Goal: Information Seeking & Learning: Learn about a topic

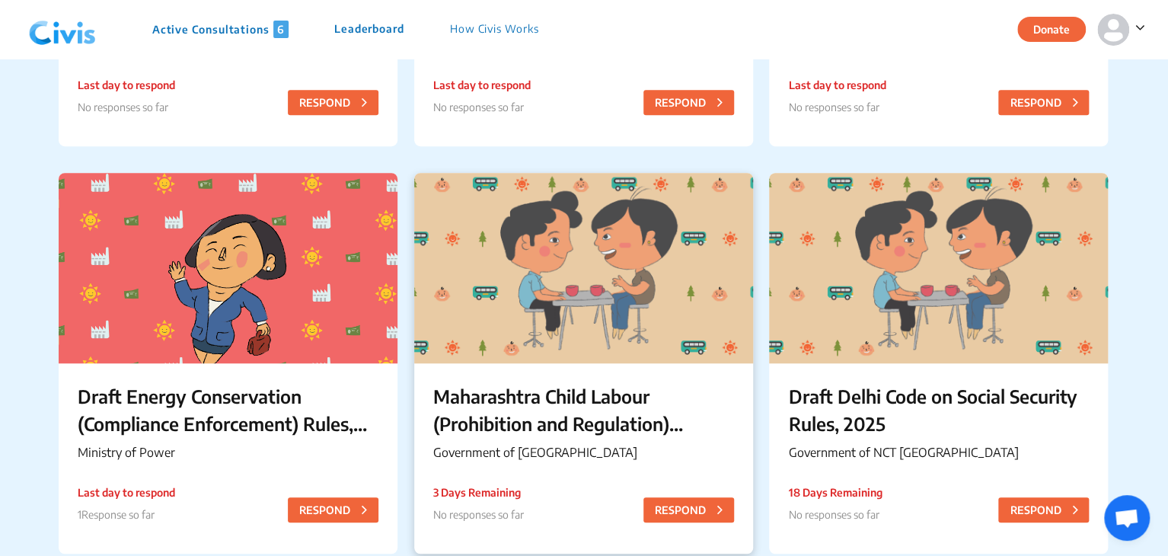
scroll to position [623, 0]
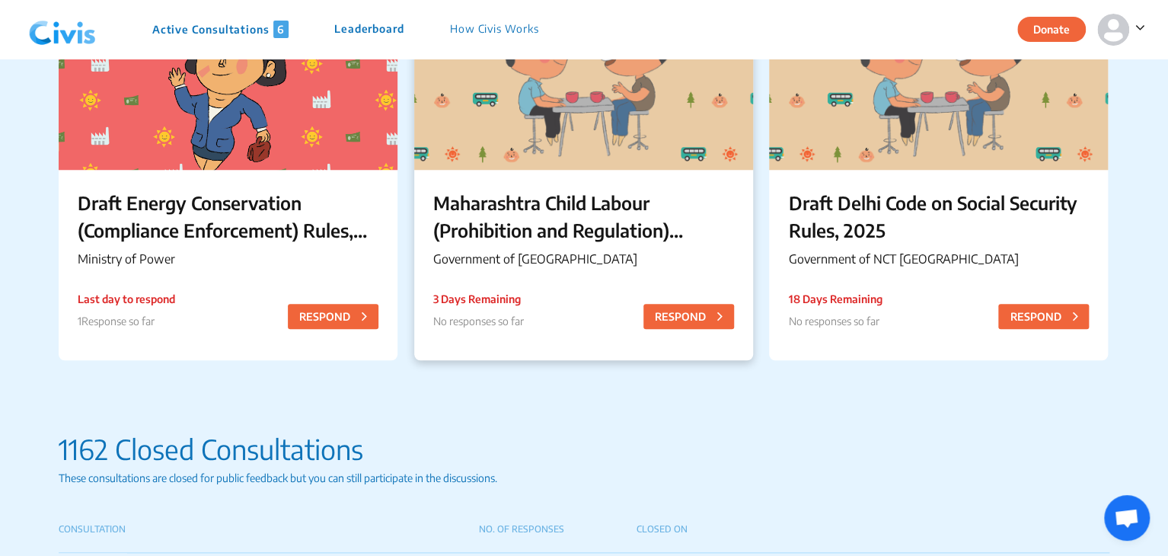
click at [515, 222] on p "Maharashtra Child Labour (Prohibition and Regulation) (Amendment) Rules, 2025" at bounding box center [583, 216] width 301 height 55
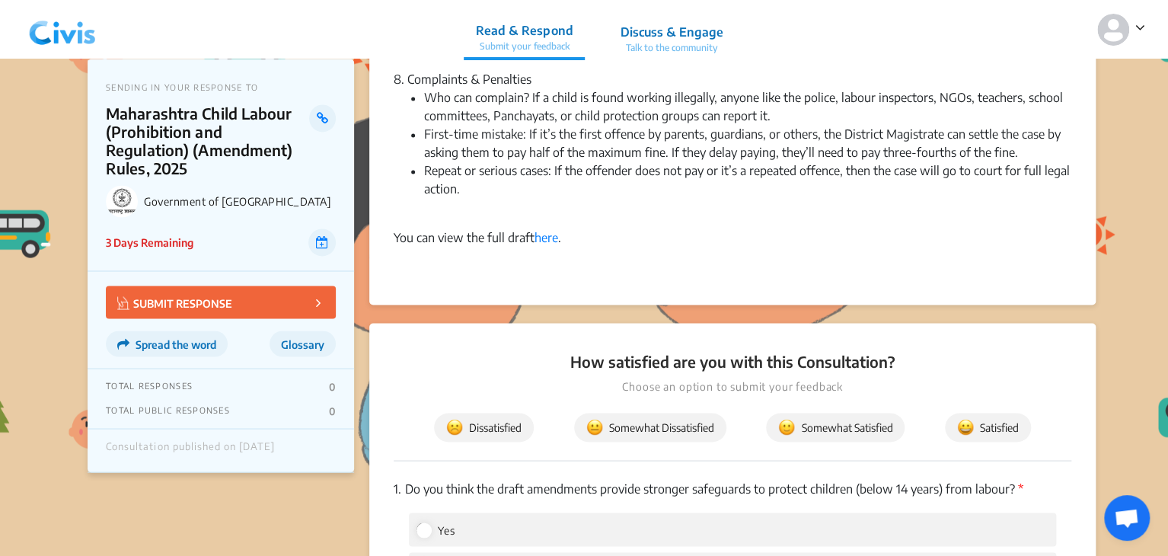
scroll to position [1182, 0]
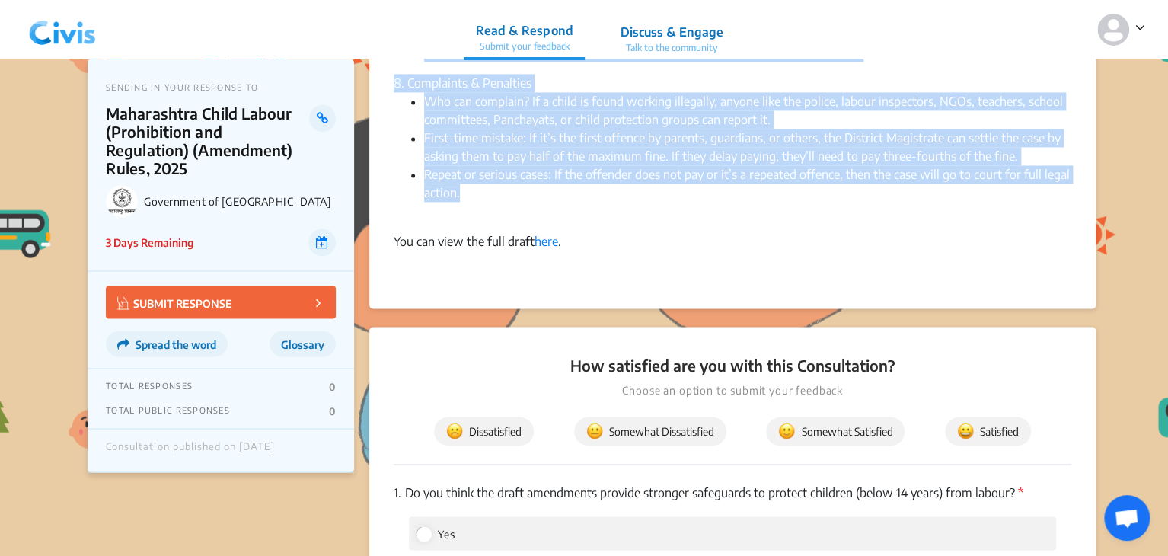
drag, startPoint x: 394, startPoint y: 105, endPoint x: 475, endPoint y: 189, distance: 116.8
copy div "Summary × English Government of Maharashtra has released the Maharashtra Child …"
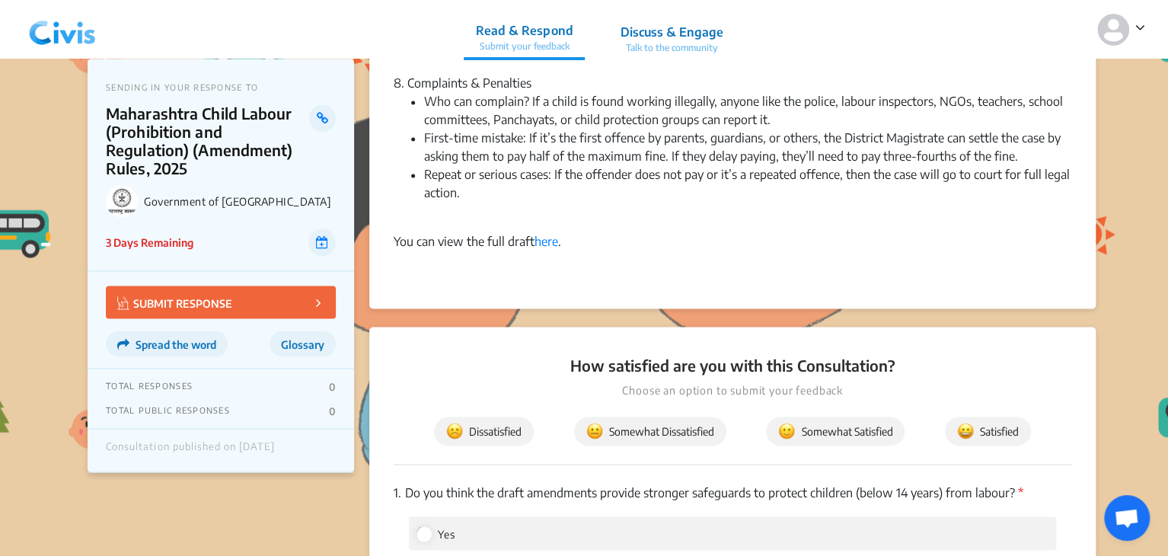
click at [652, 219] on li "Repeat or serious cases: If the offender does not pay or it’s a repeated offenc…" at bounding box center [747, 192] width 647 height 55
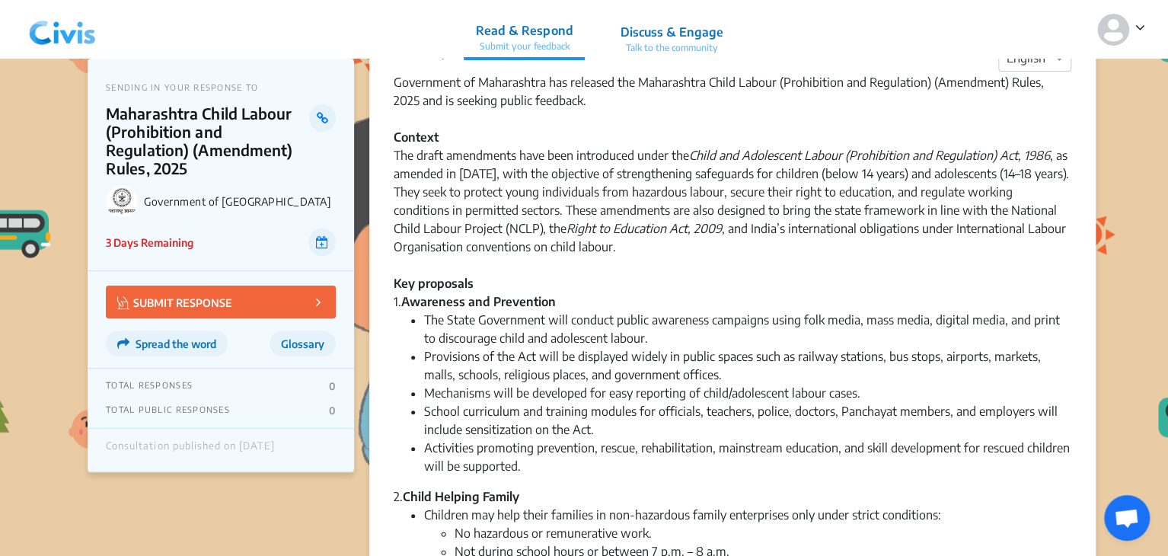
scroll to position [0, 0]
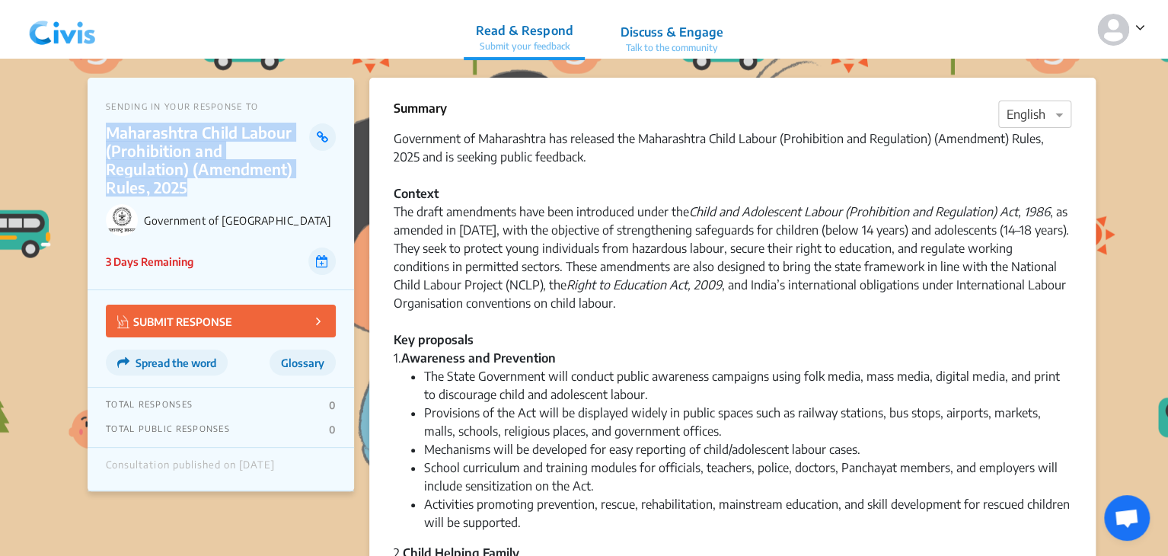
drag, startPoint x: 108, startPoint y: 135, endPoint x: 292, endPoint y: 166, distance: 186.8
click at [292, 166] on p "Maharashtra Child Labour (Prohibition and Regulation) (Amendment) Rules, 2025" at bounding box center [207, 159] width 203 height 73
copy p "Maharashtra Child Labour (Prohibition and Regulation) (Amendment) Rules, 2025"
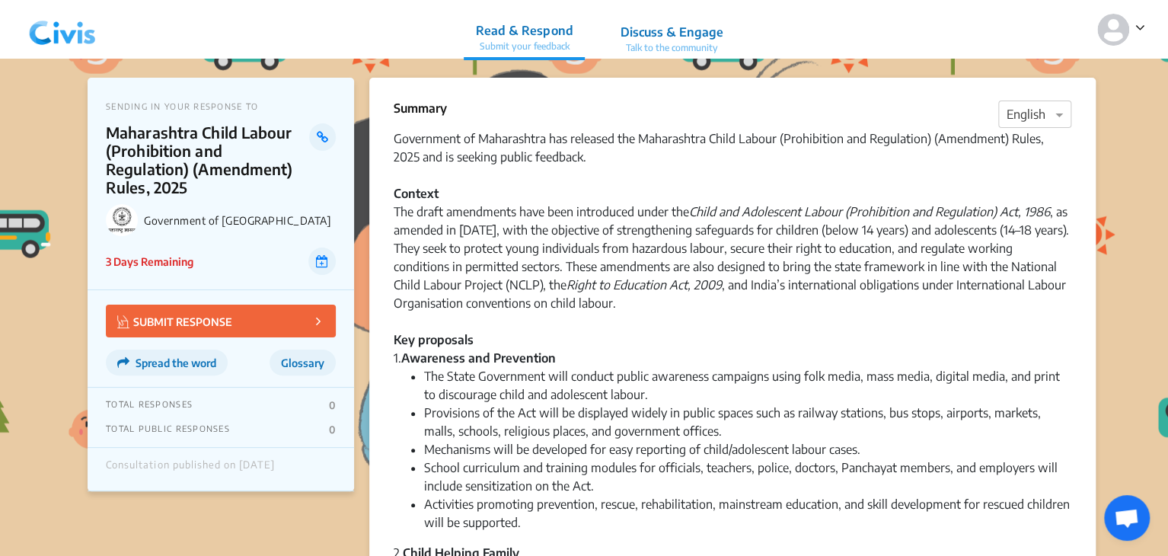
click at [195, 247] on div "3 Days Remaining" at bounding box center [221, 260] width 230 height 27
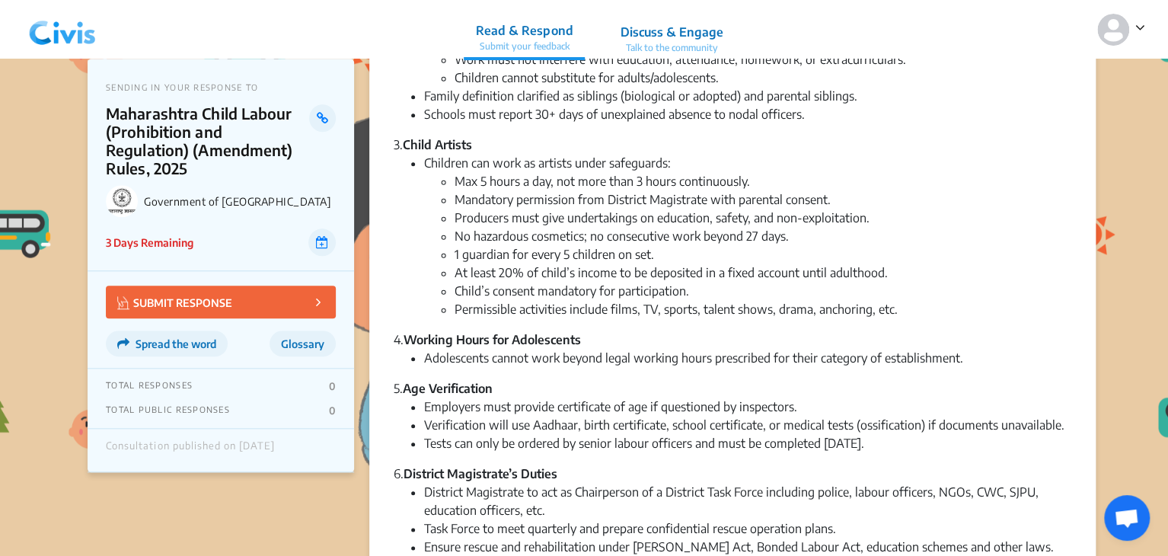
scroll to position [547, 0]
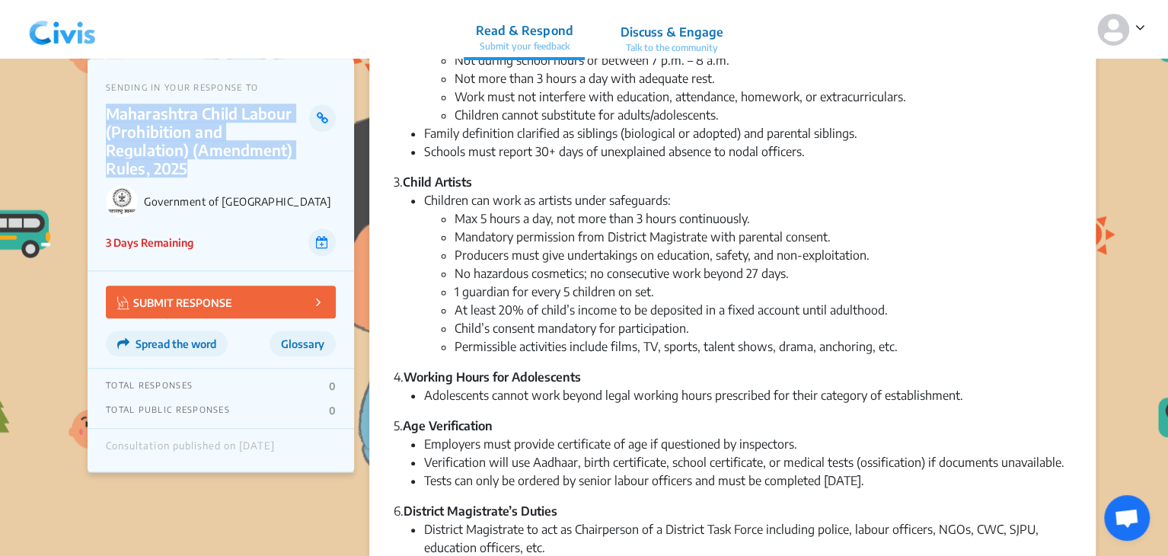
drag, startPoint x: 107, startPoint y: 112, endPoint x: 292, endPoint y: 145, distance: 187.9
click at [292, 145] on p "Maharashtra Child Labour (Prohibition and Regulation) (Amendment) Rules, 2025" at bounding box center [207, 140] width 203 height 73
copy p "Maharashtra Child Labour (Prohibition and Regulation) (Amendment) Rules, 2025"
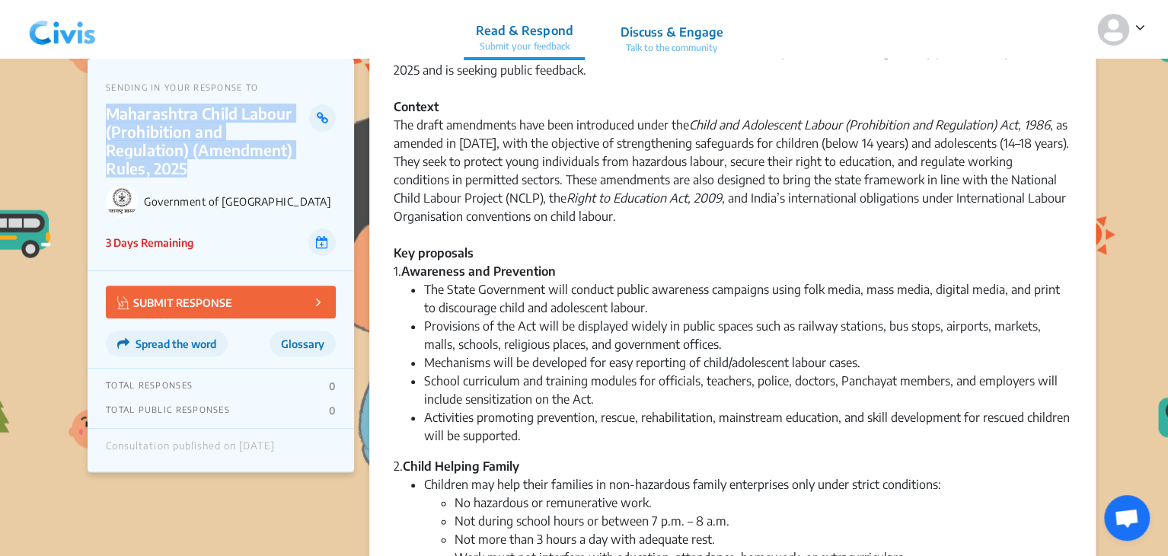
scroll to position [99, 0]
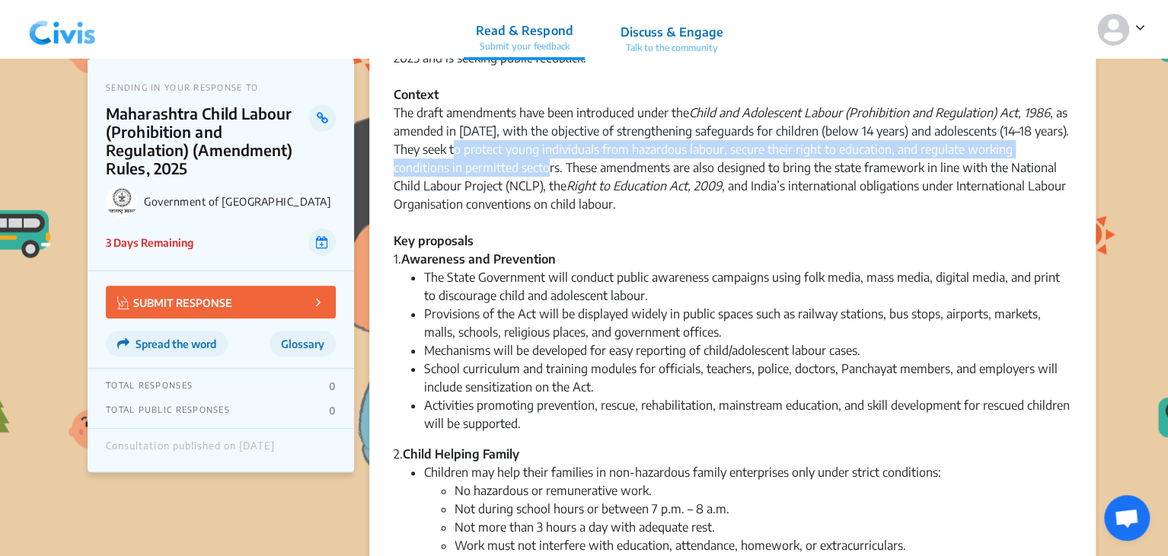
drag, startPoint x: 465, startPoint y: 151, endPoint x: 500, endPoint y: 166, distance: 38.2
click at [500, 166] on div "Government of Maharashtra has released the Maharashtra Child Labour (Prohibitio…" at bounding box center [733, 149] width 678 height 238
copy div "protect young individuals from hazardous labour, secure their right to educatio…"
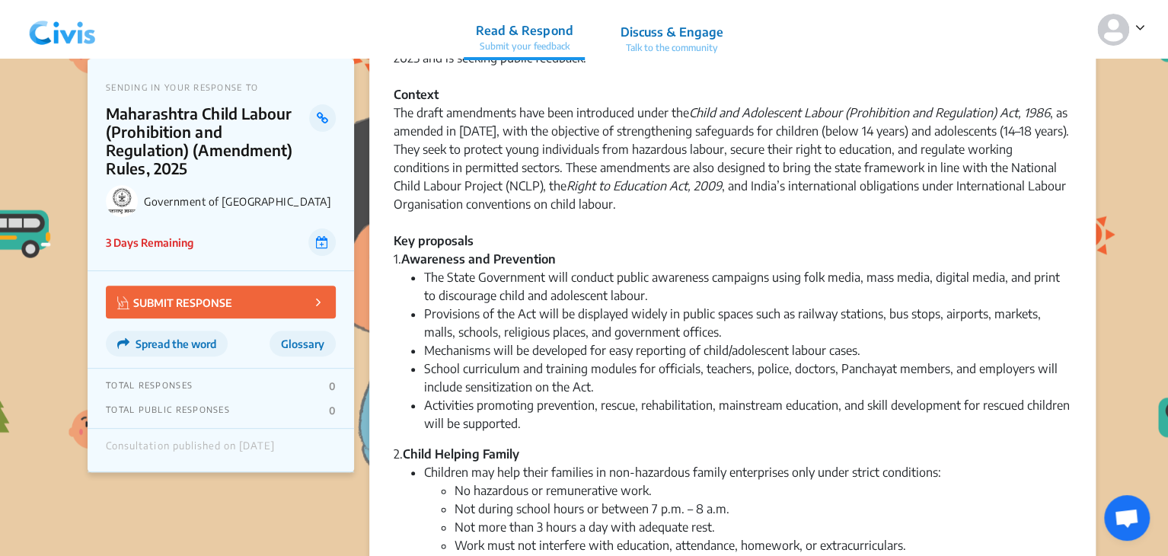
click at [530, 202] on div "Government of Maharashtra has released the Maharashtra Child Labour (Prohibitio…" at bounding box center [733, 149] width 678 height 238
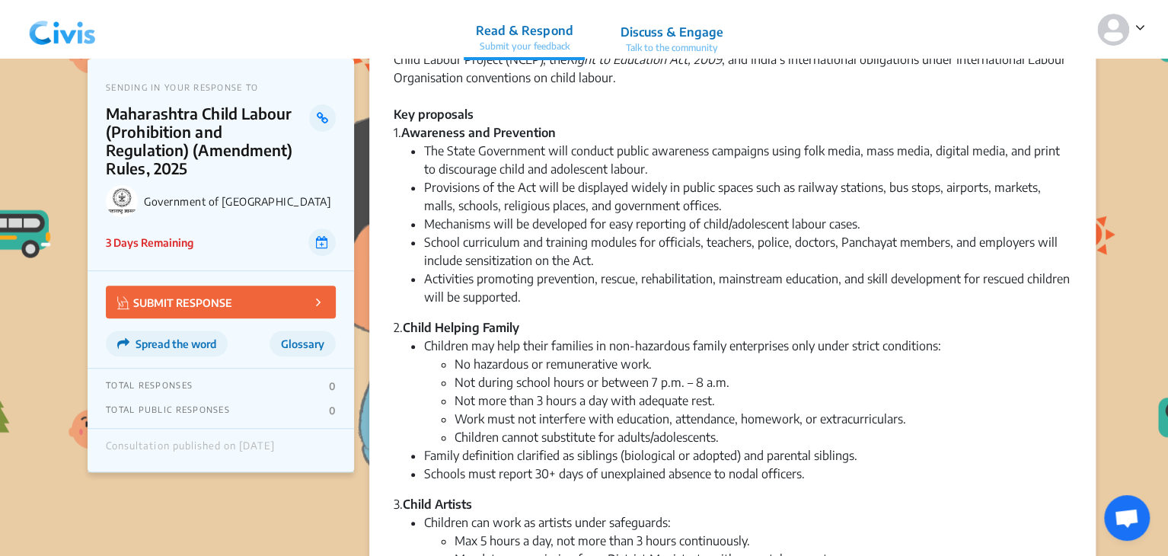
scroll to position [0, 0]
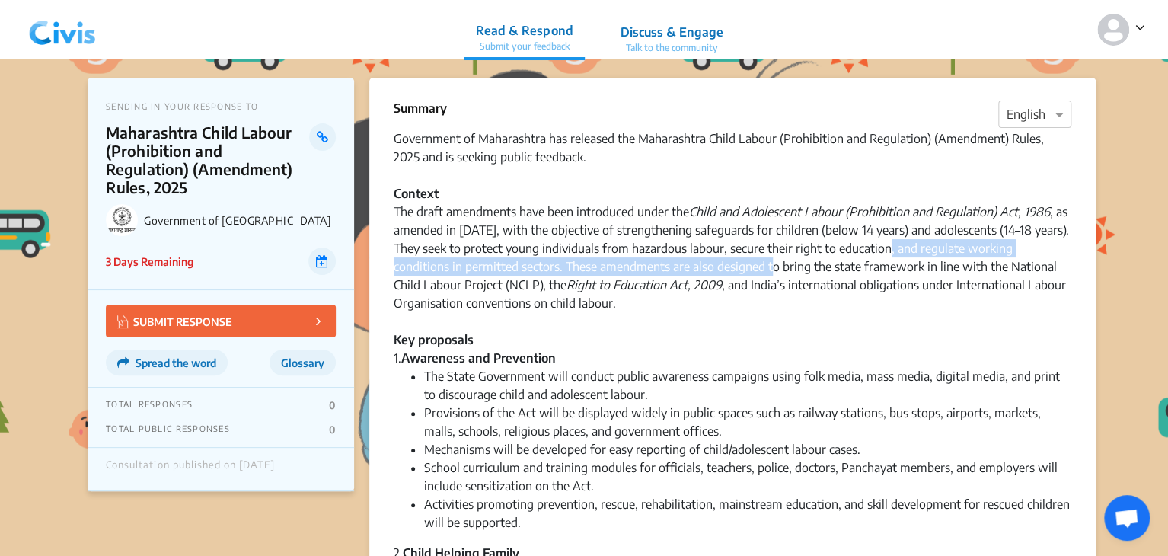
drag, startPoint x: 897, startPoint y: 250, endPoint x: 725, endPoint y: 269, distance: 173.2
click at [725, 269] on div "Government of Maharashtra has released the Maharashtra Child Labour (Prohibitio…" at bounding box center [733, 248] width 678 height 238
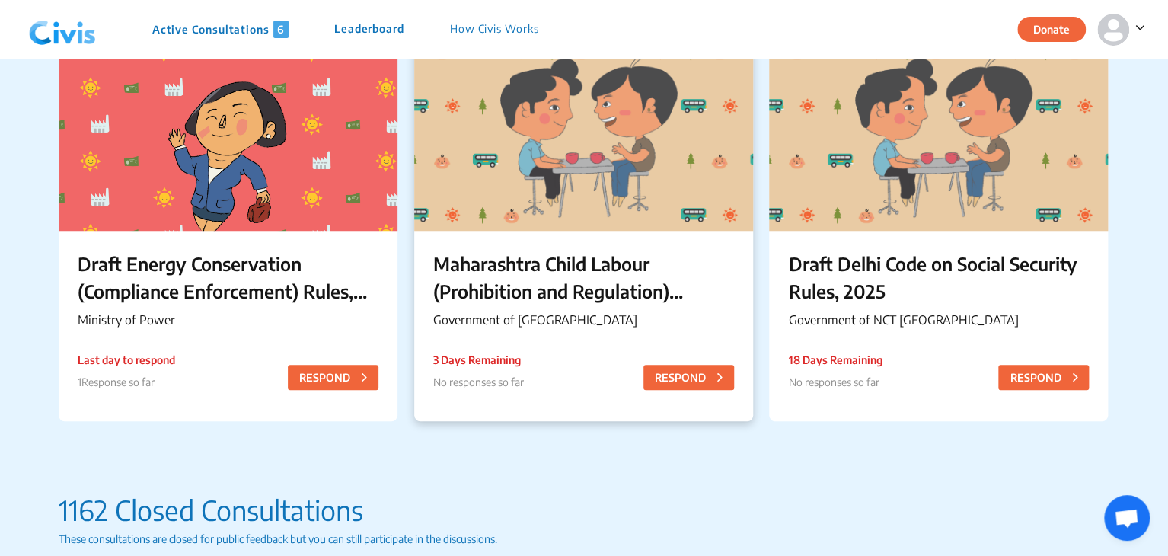
scroll to position [660, 0]
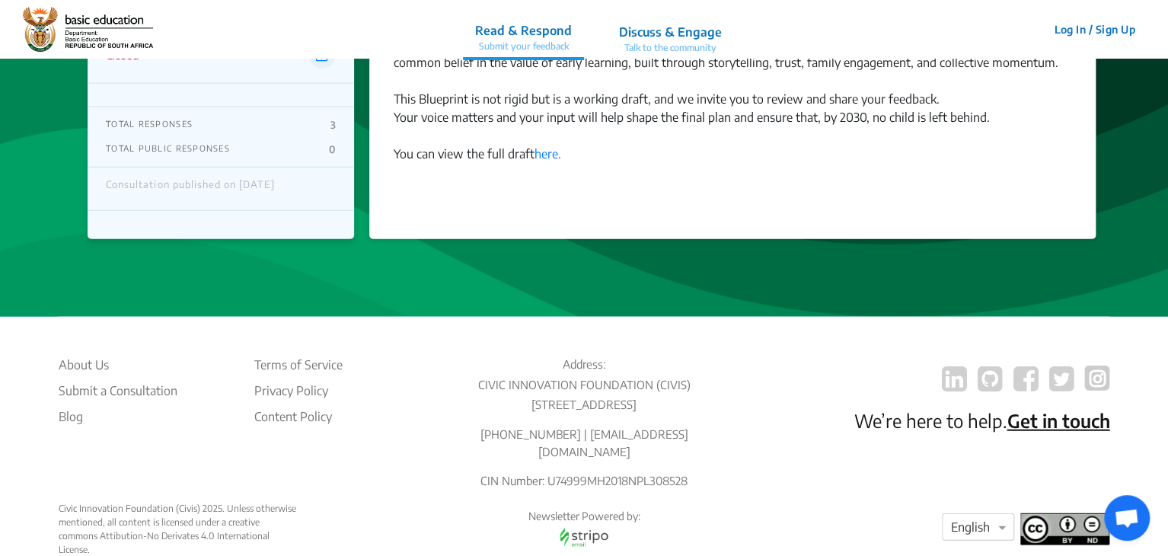
scroll to position [1759, 0]
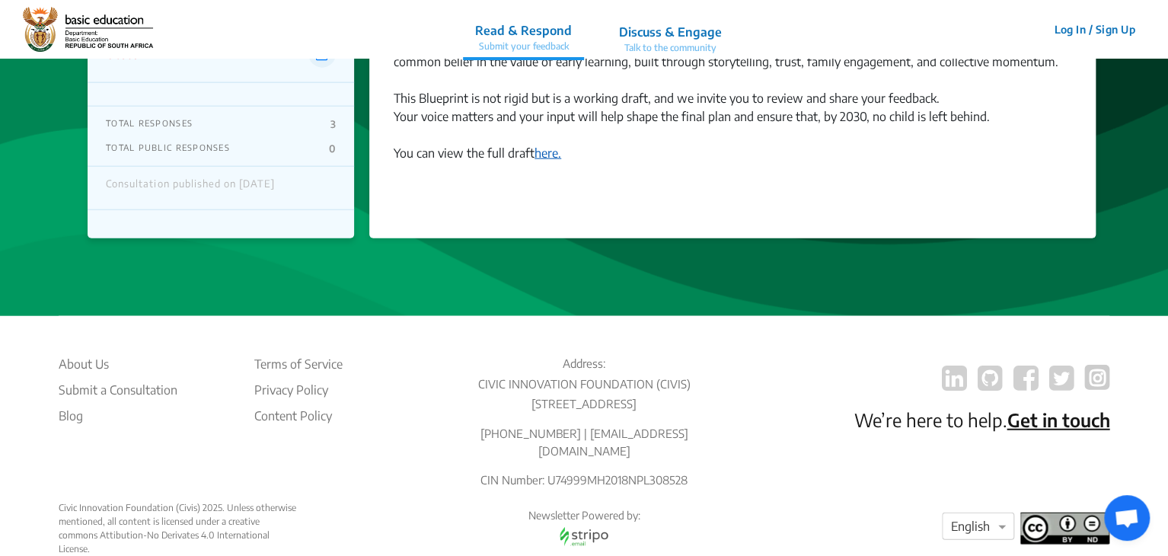
click at [547, 155] on link "here." at bounding box center [547, 152] width 27 height 15
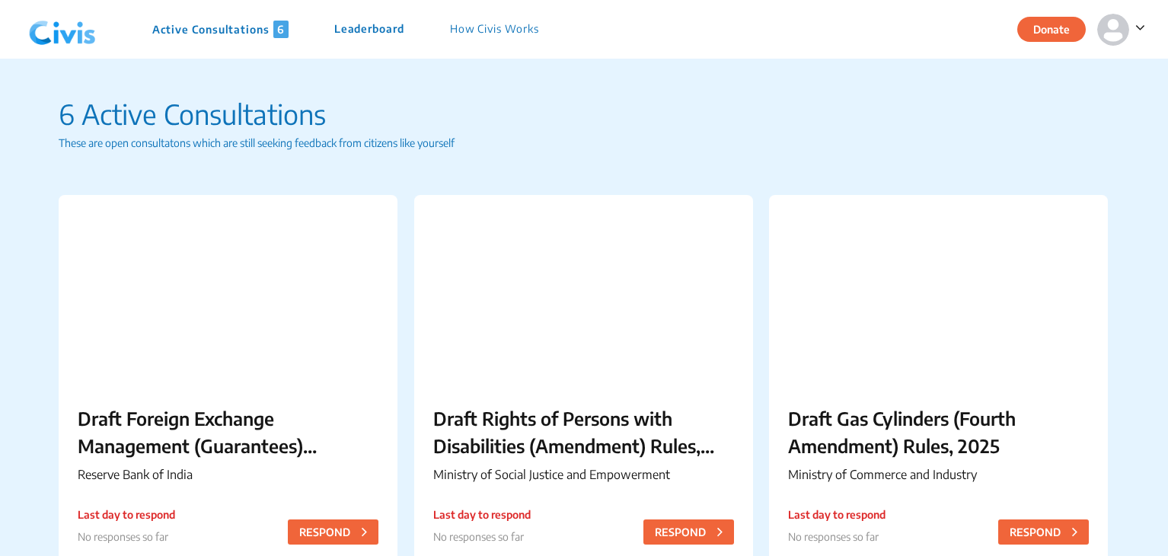
scroll to position [660, 0]
